Goal: Task Accomplishment & Management: Manage account settings

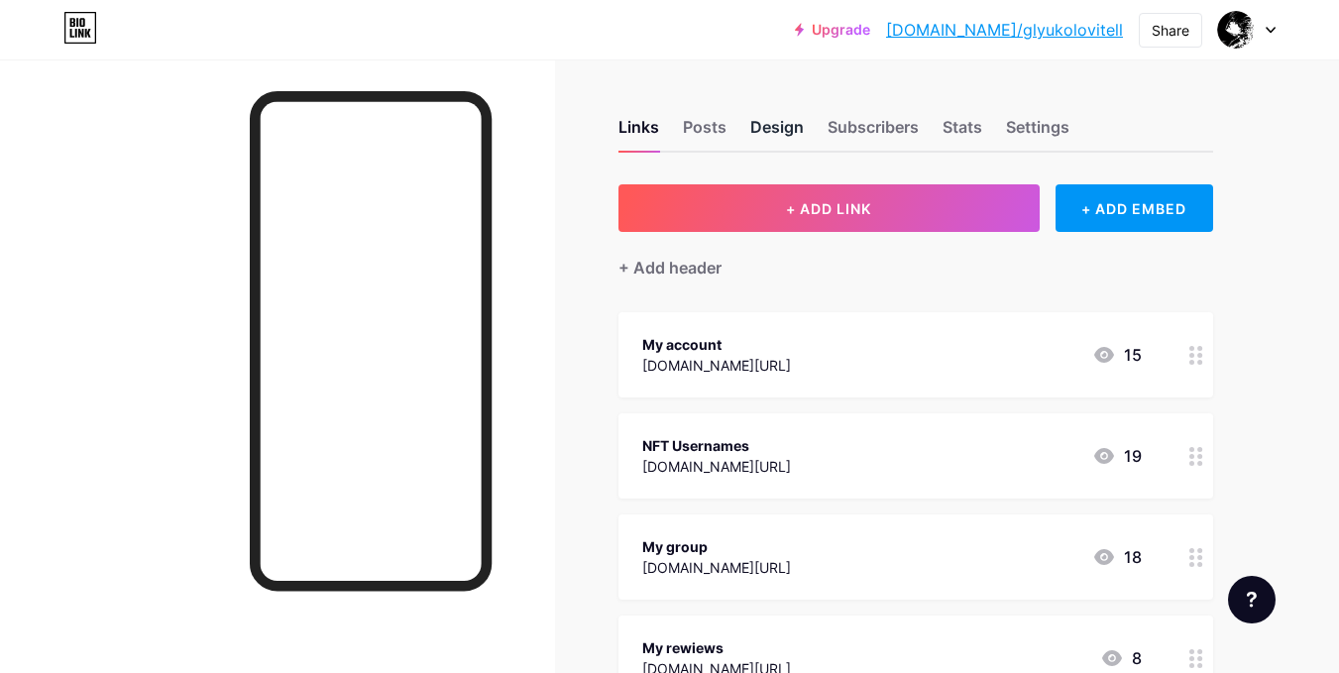
click at [801, 125] on div "Design" at bounding box center [777, 133] width 54 height 36
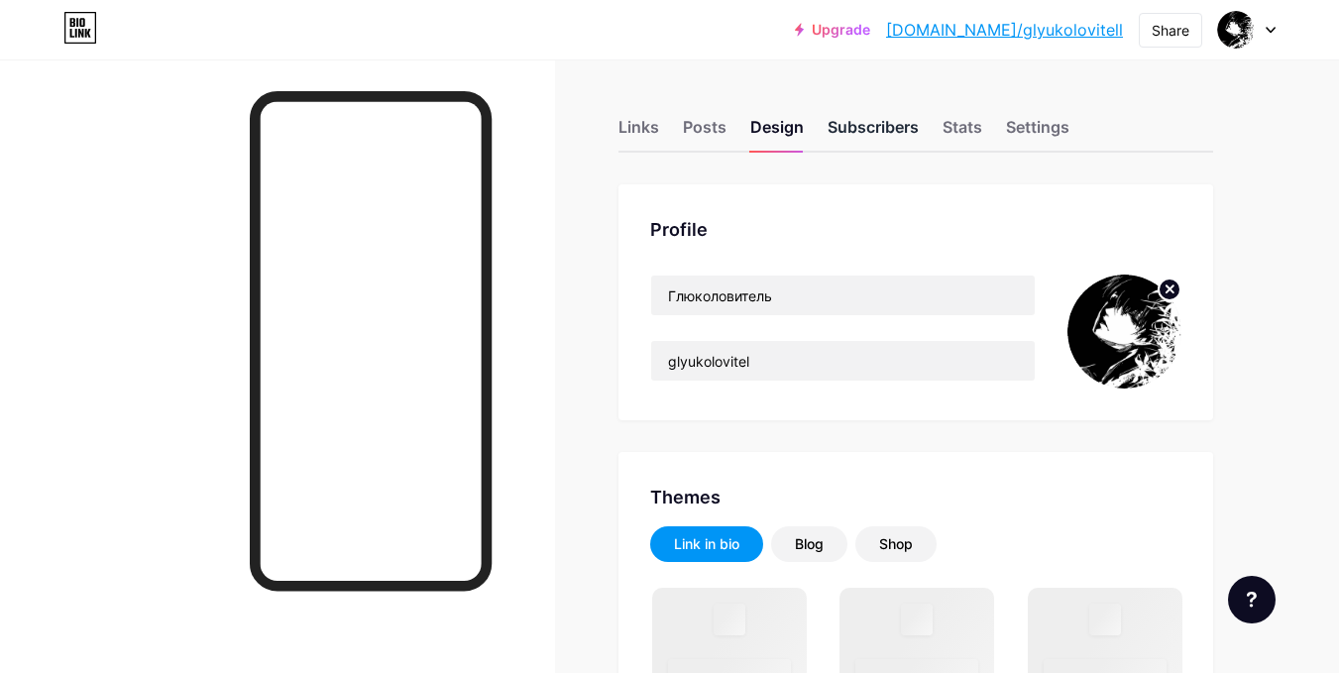
click at [852, 130] on div "Subscribers" at bounding box center [873, 133] width 91 height 36
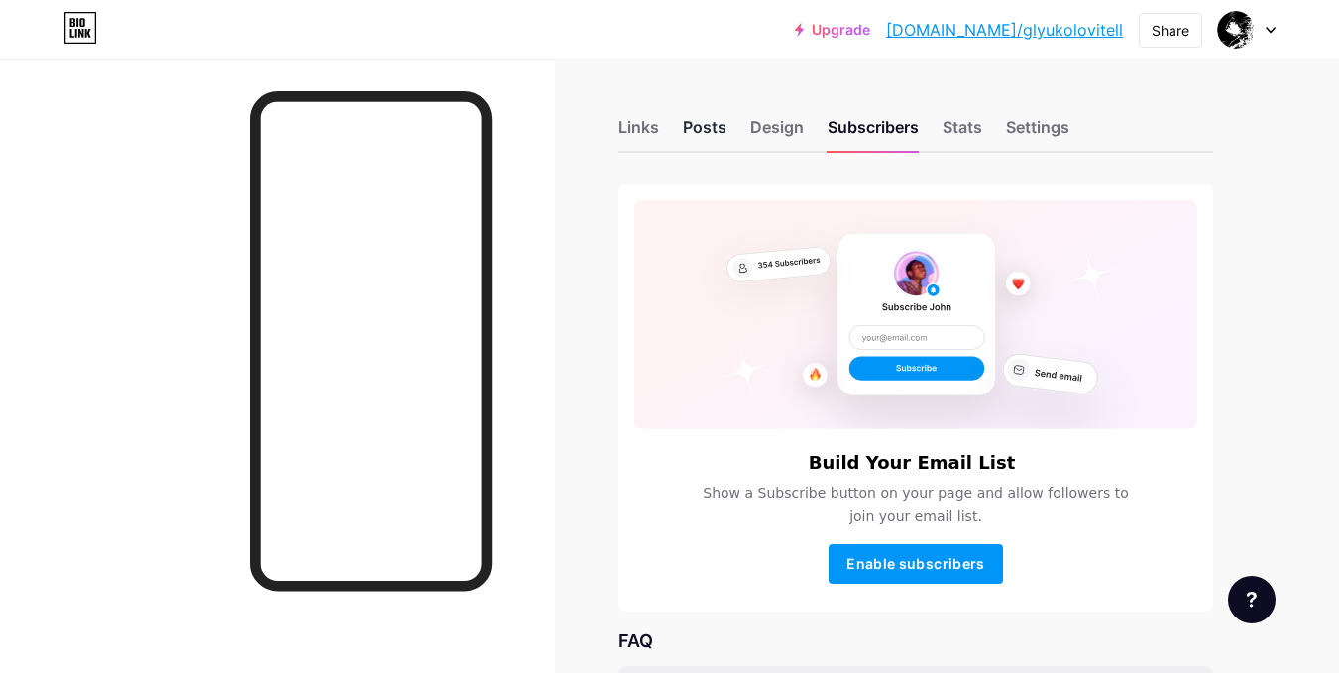
click at [697, 125] on div "Posts" at bounding box center [705, 133] width 44 height 36
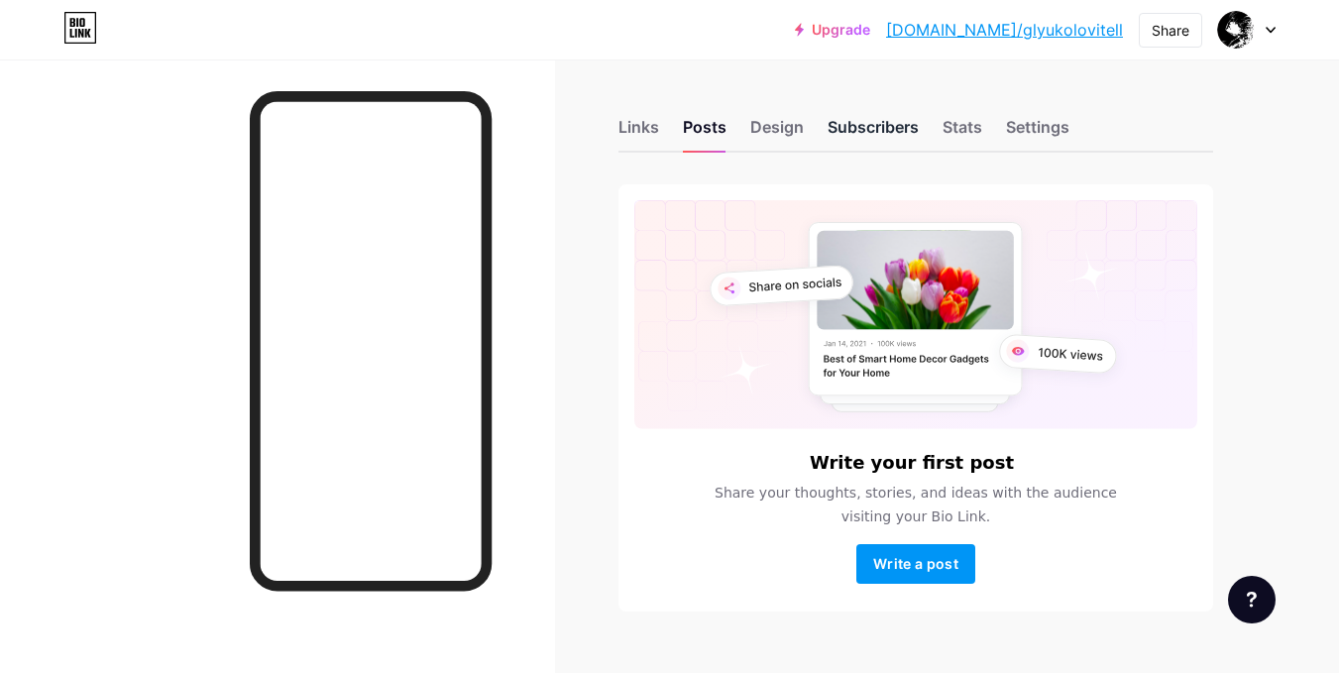
click at [888, 117] on div "Subscribers" at bounding box center [873, 133] width 91 height 36
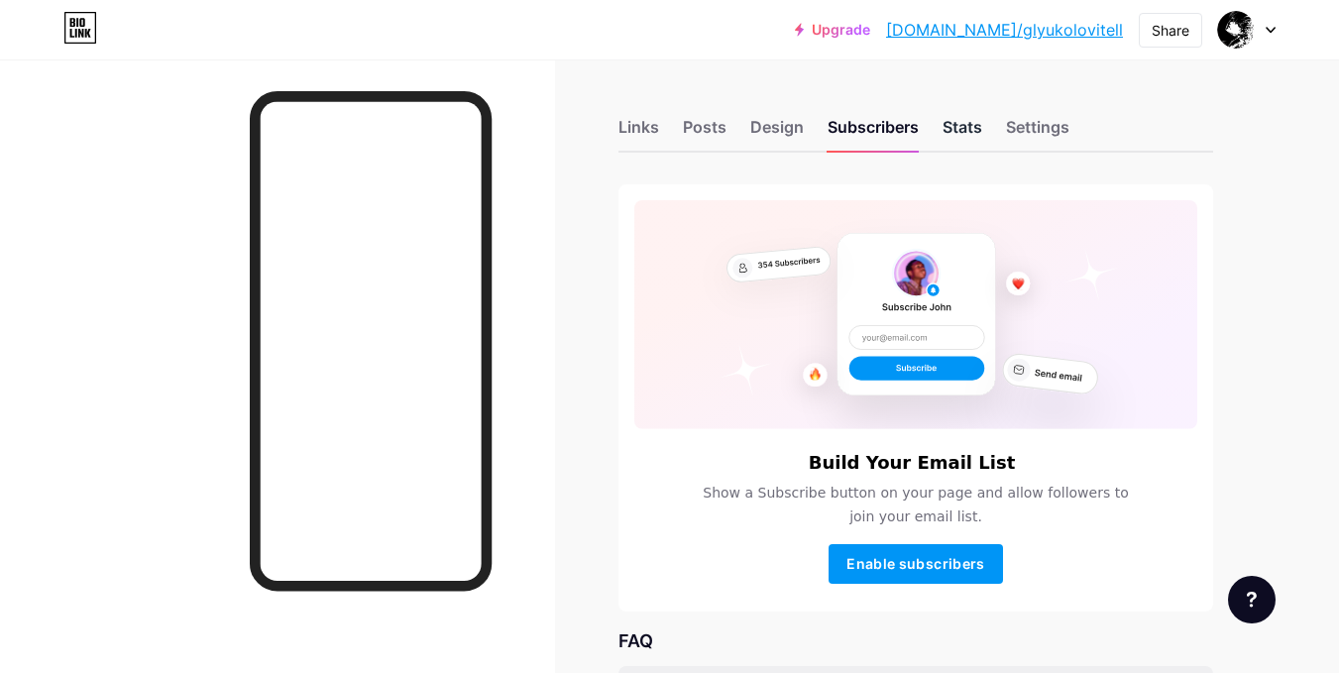
click at [945, 125] on div "Stats" at bounding box center [963, 133] width 40 height 36
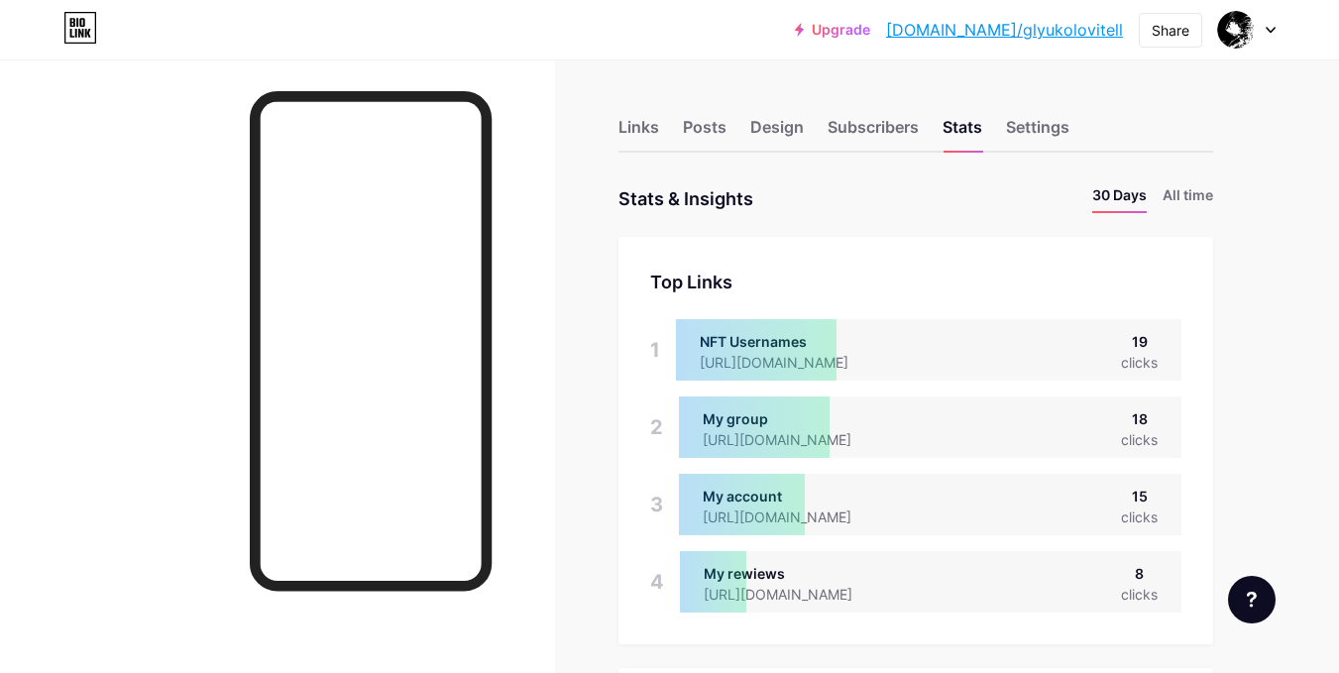
scroll to position [673, 1339]
click at [1171, 198] on li "All time" at bounding box center [1188, 198] width 51 height 29
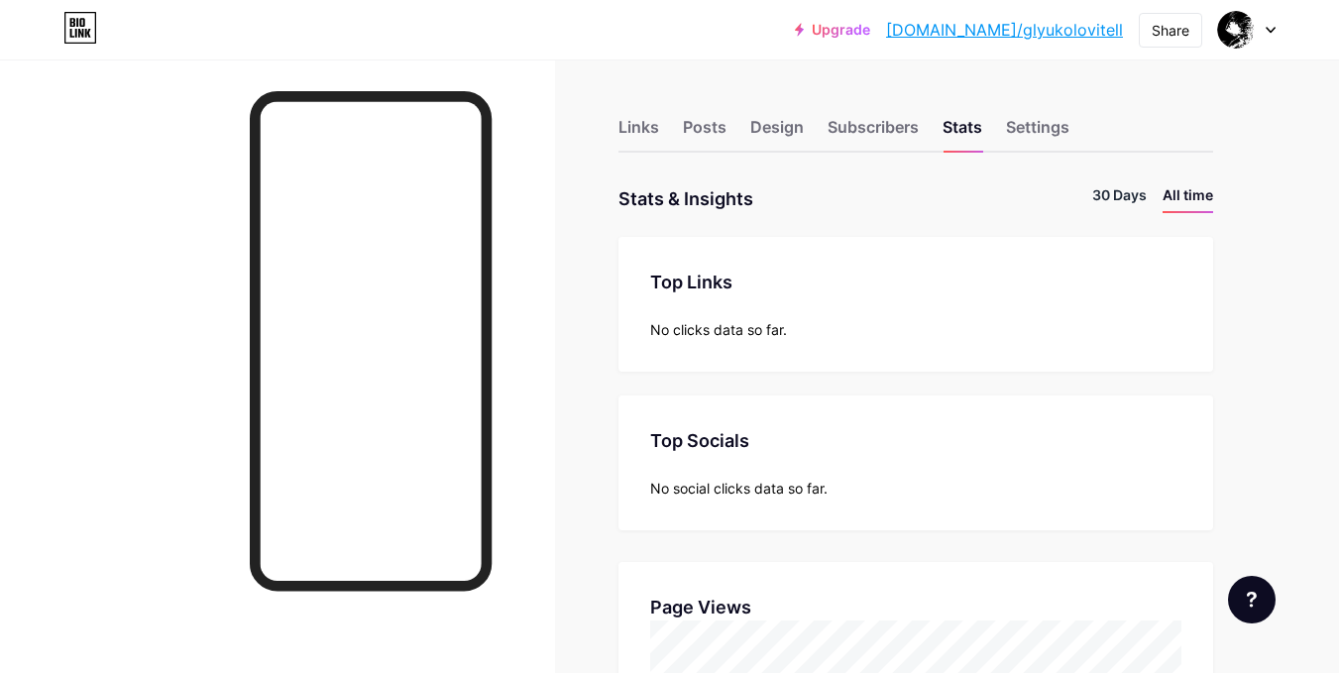
click at [1127, 193] on li "30 Days" at bounding box center [1119, 198] width 55 height 29
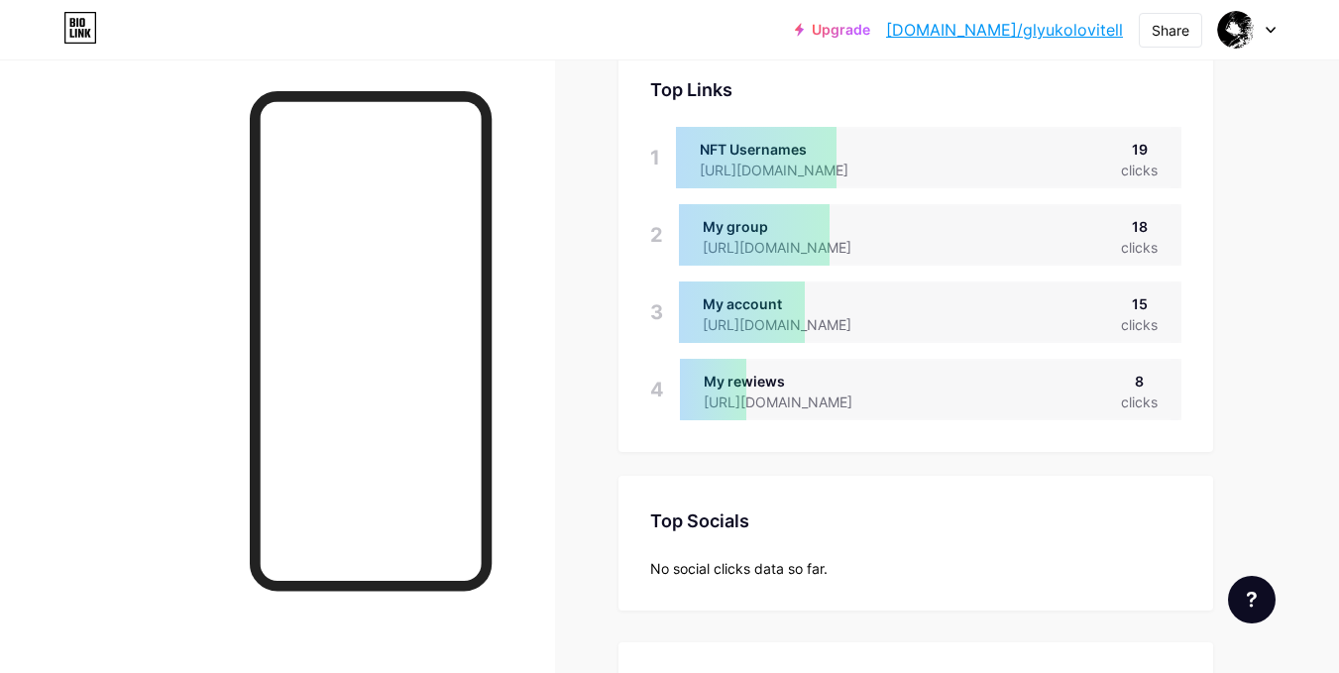
scroll to position [0, 0]
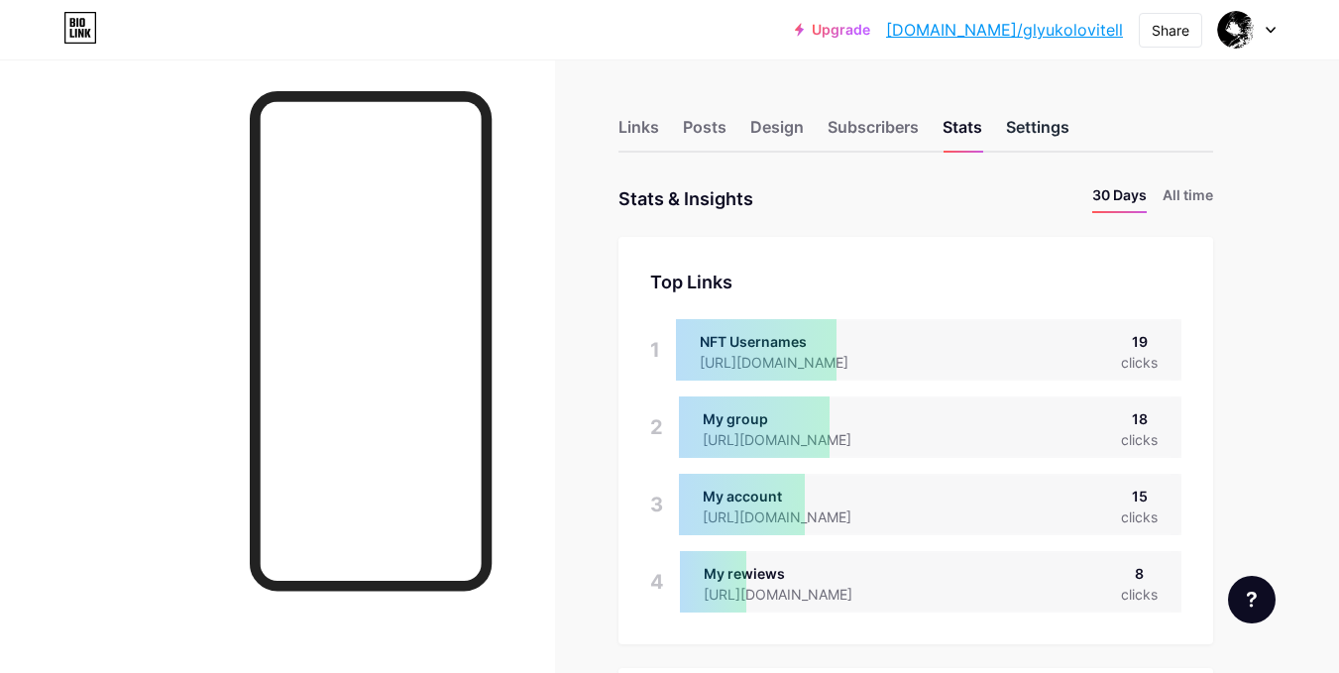
click at [1012, 118] on div "Settings" at bounding box center [1037, 133] width 63 height 36
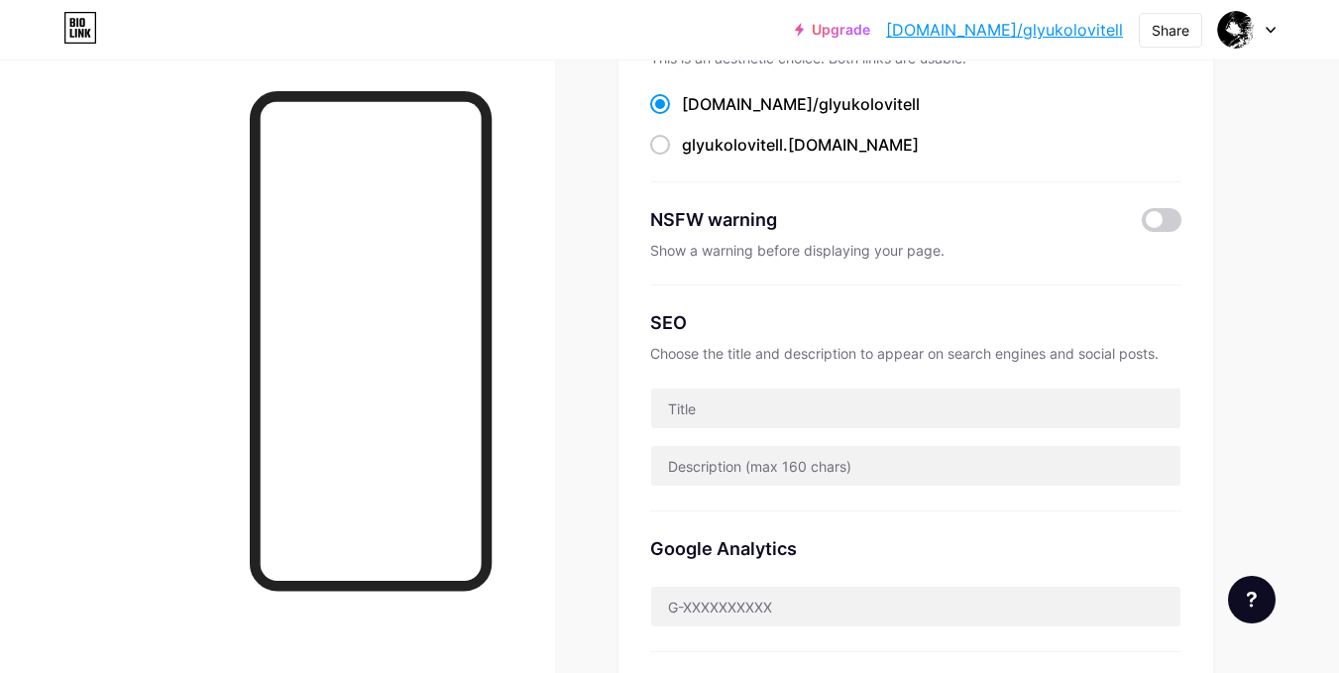
scroll to position [198, 0]
